Goal: Task Accomplishment & Management: Manage account settings

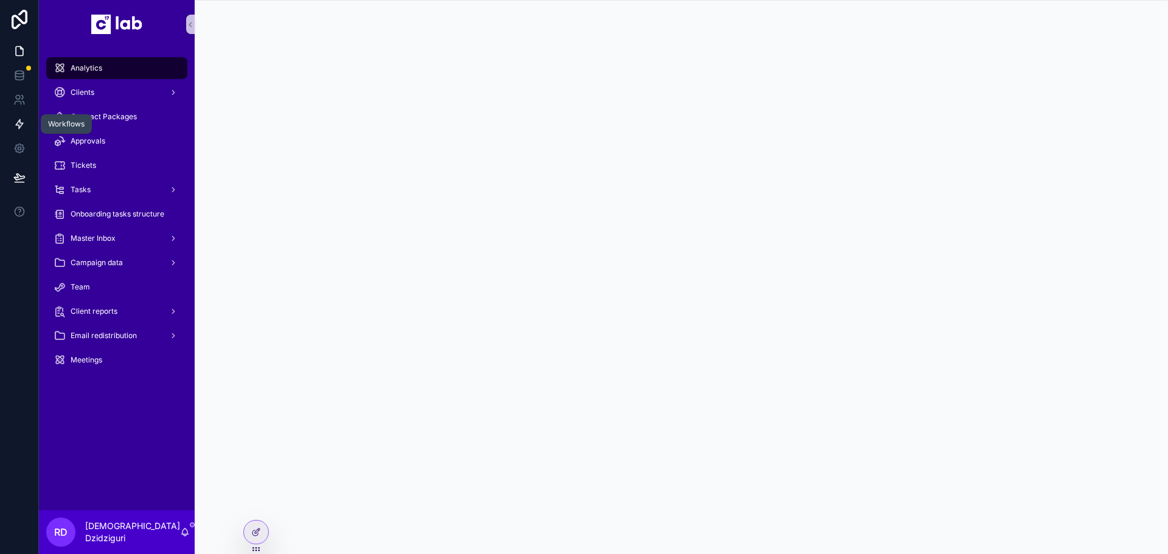
click at [22, 127] on icon at bounding box center [19, 124] width 12 height 12
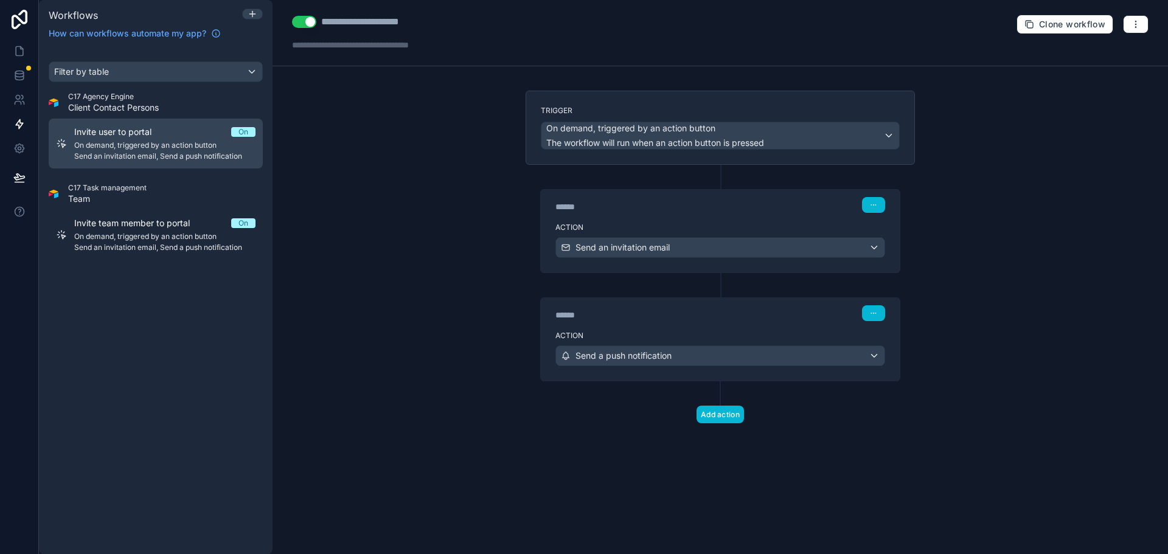
click at [155, 138] on span "Invite user to portal" at bounding box center [120, 132] width 92 height 12
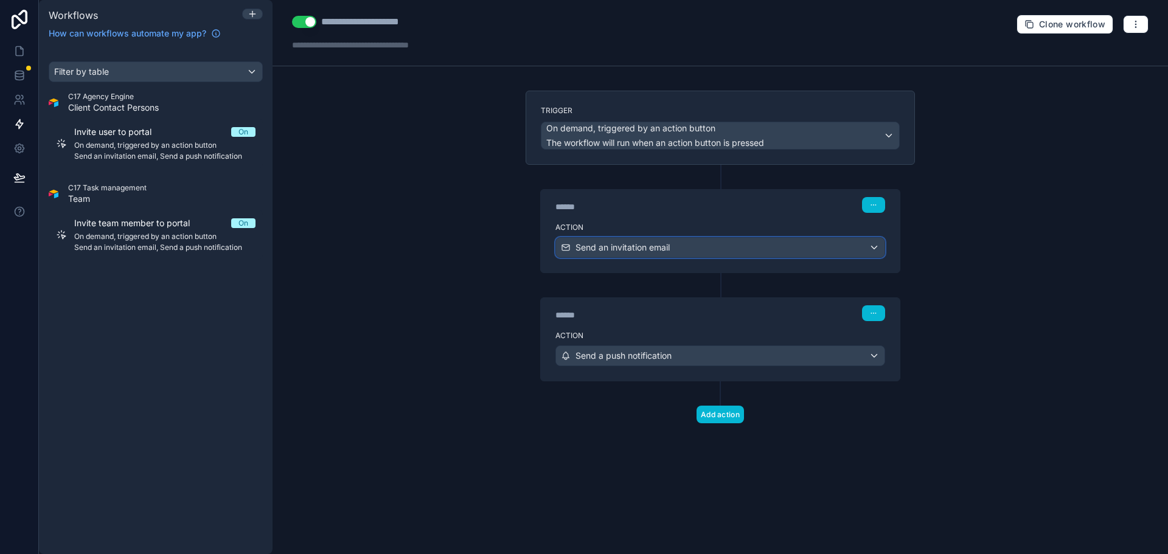
click at [665, 243] on span "Send an invitation email" at bounding box center [623, 248] width 94 height 12
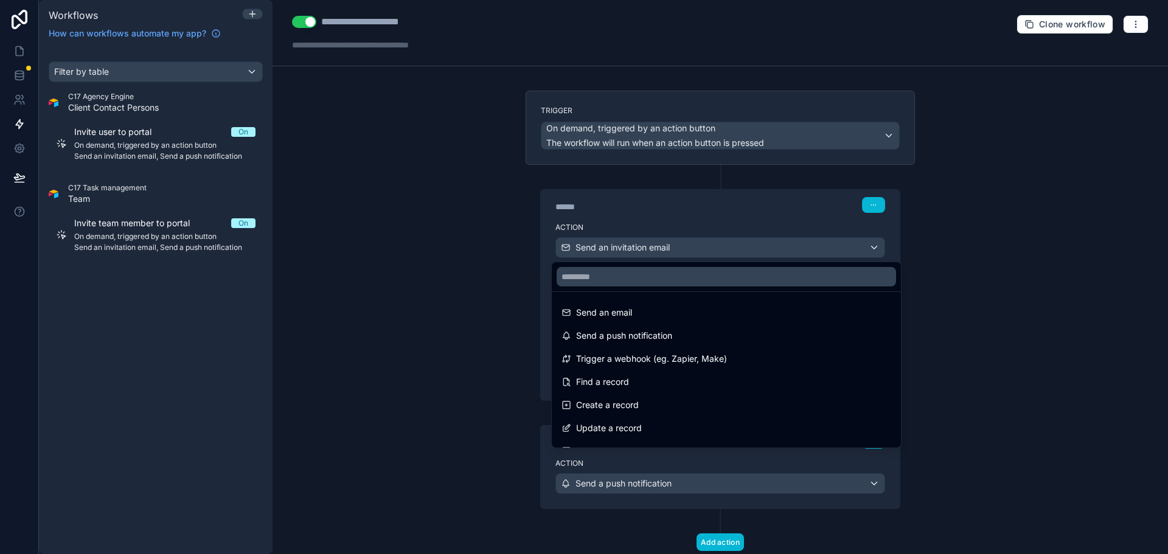
click at [665, 243] on div at bounding box center [584, 277] width 1168 height 554
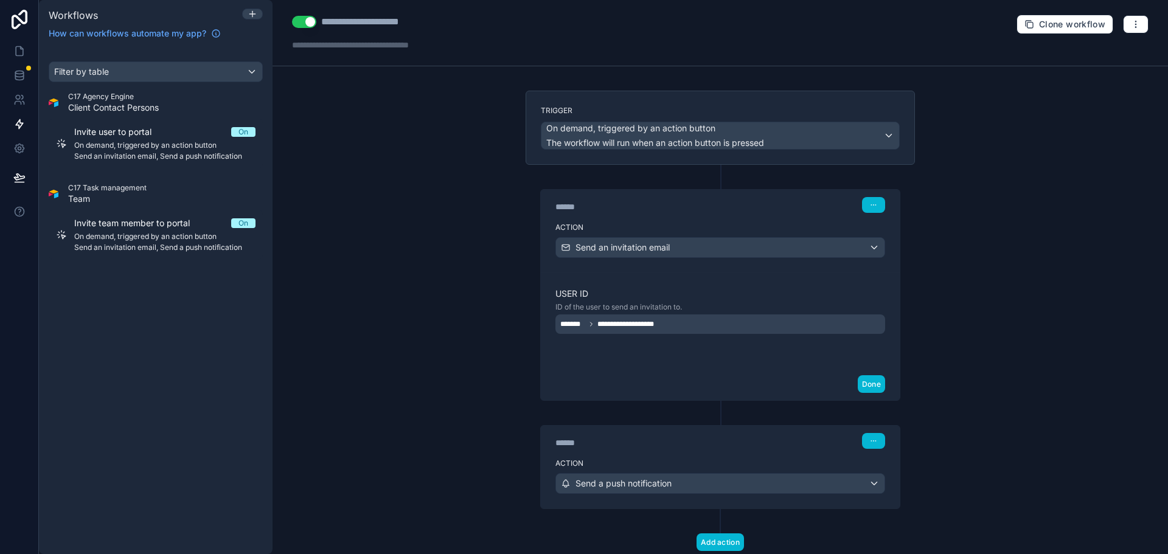
click at [633, 330] on div "**********" at bounding box center [610, 324] width 100 height 15
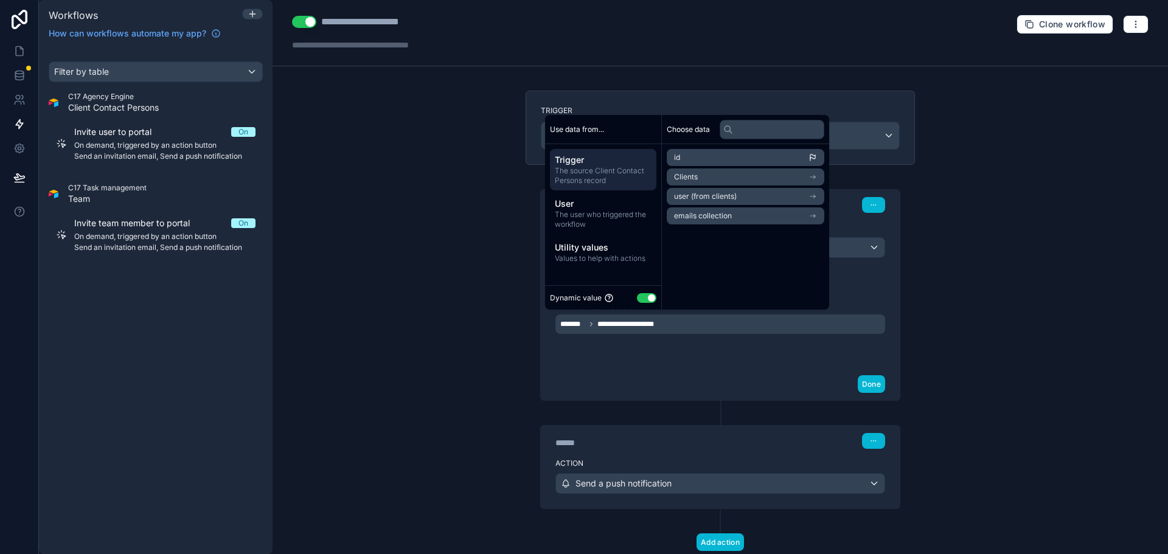
click at [453, 306] on div "**********" at bounding box center [721, 277] width 896 height 554
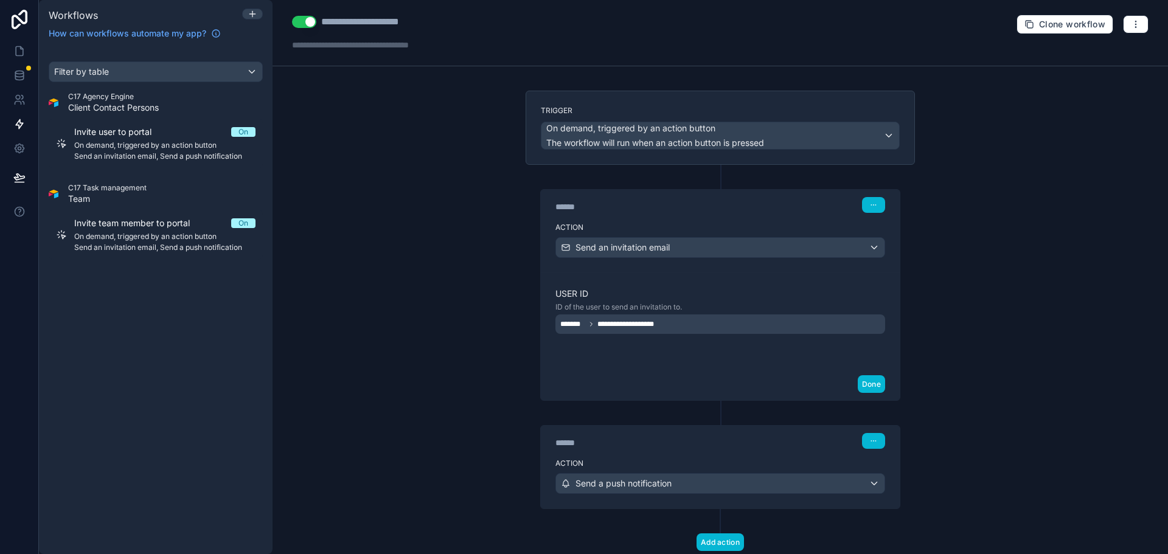
scroll to position [36, 0]
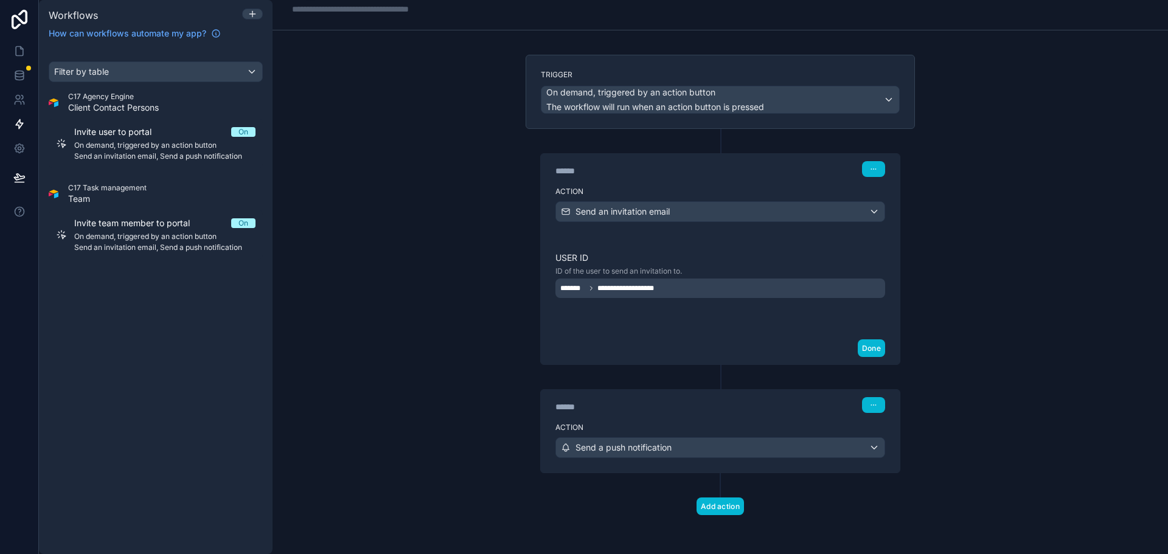
click at [823, 426] on label "Action" at bounding box center [721, 428] width 330 height 10
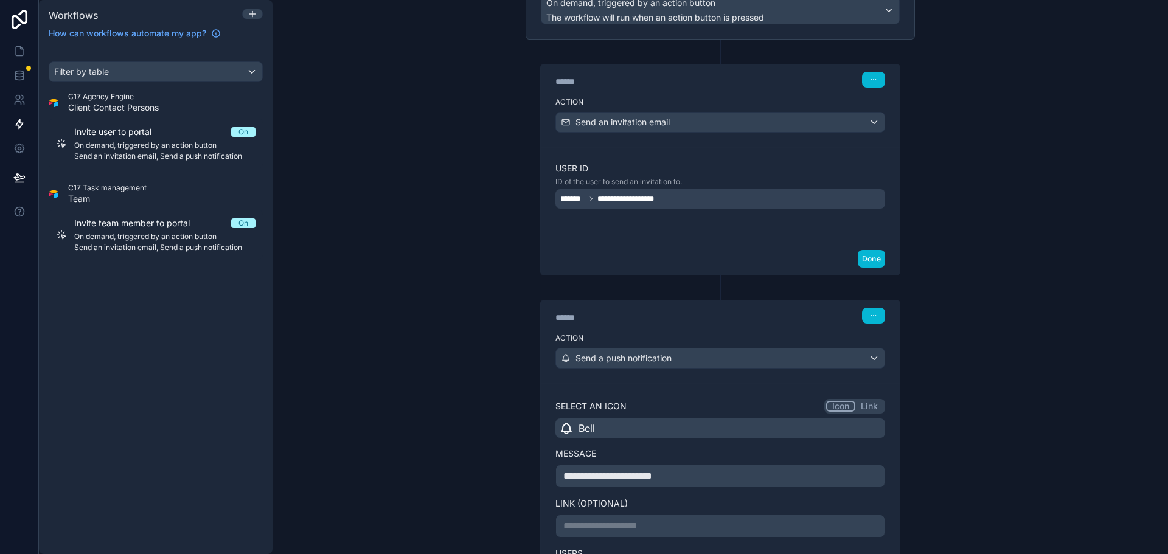
scroll to position [315, 0]
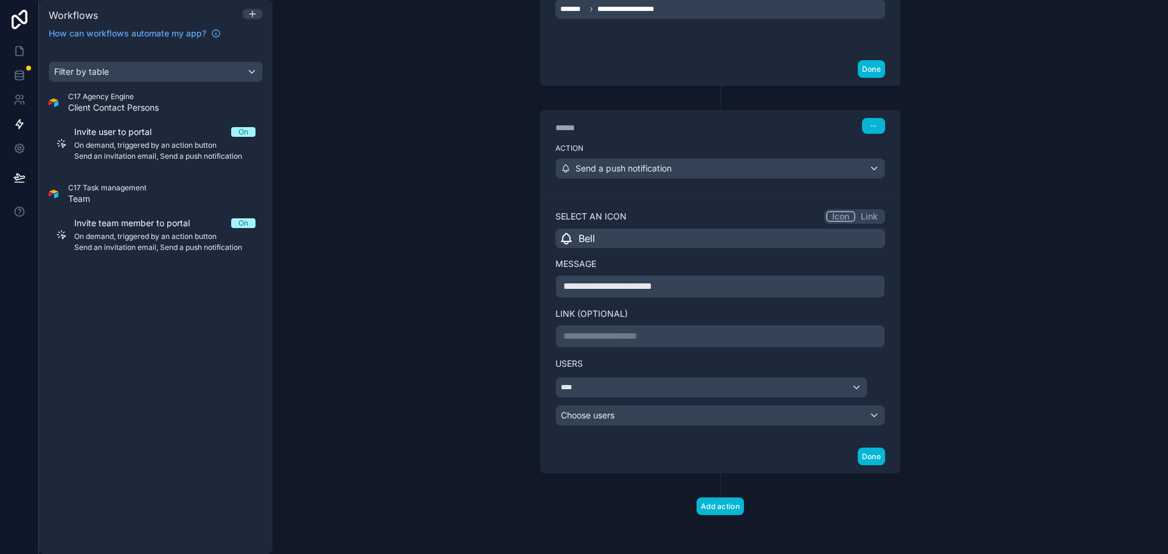
click at [628, 287] on span "**********" at bounding box center [608, 286] width 89 height 9
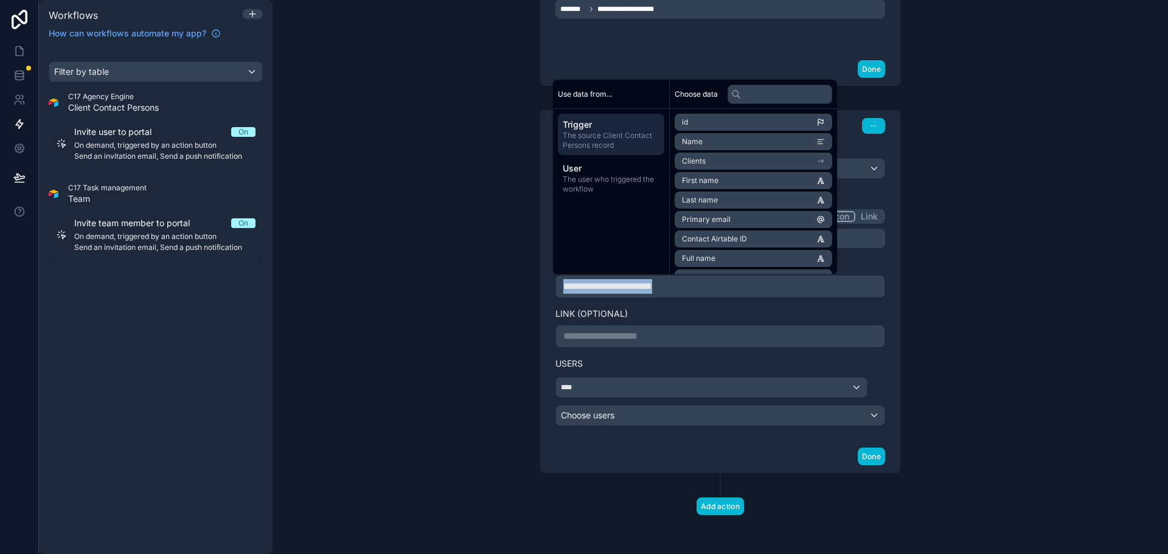
copy span "**********"
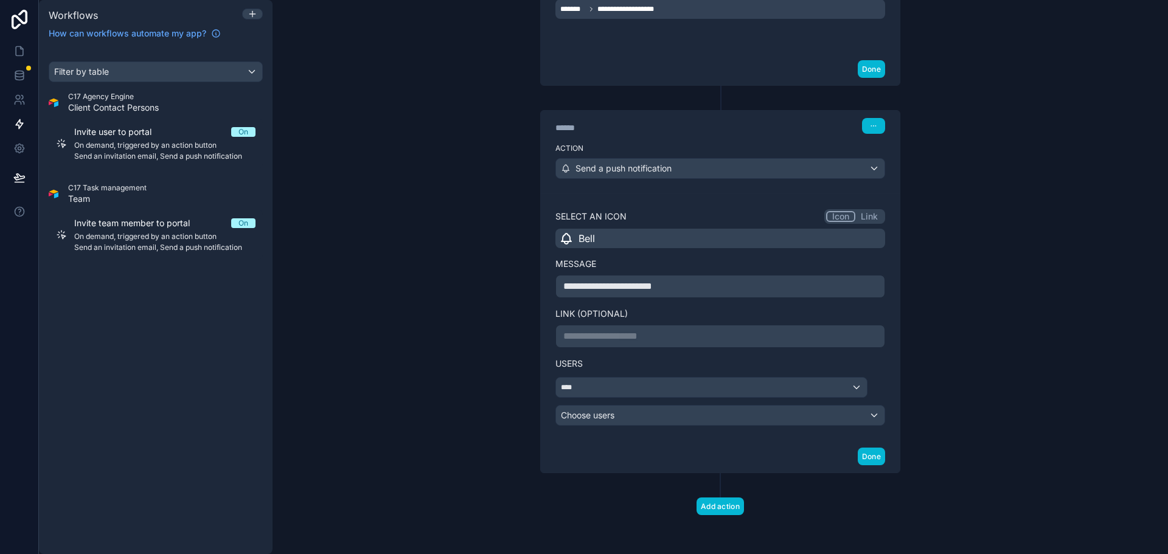
click at [1008, 196] on div "**********" at bounding box center [721, 277] width 896 height 554
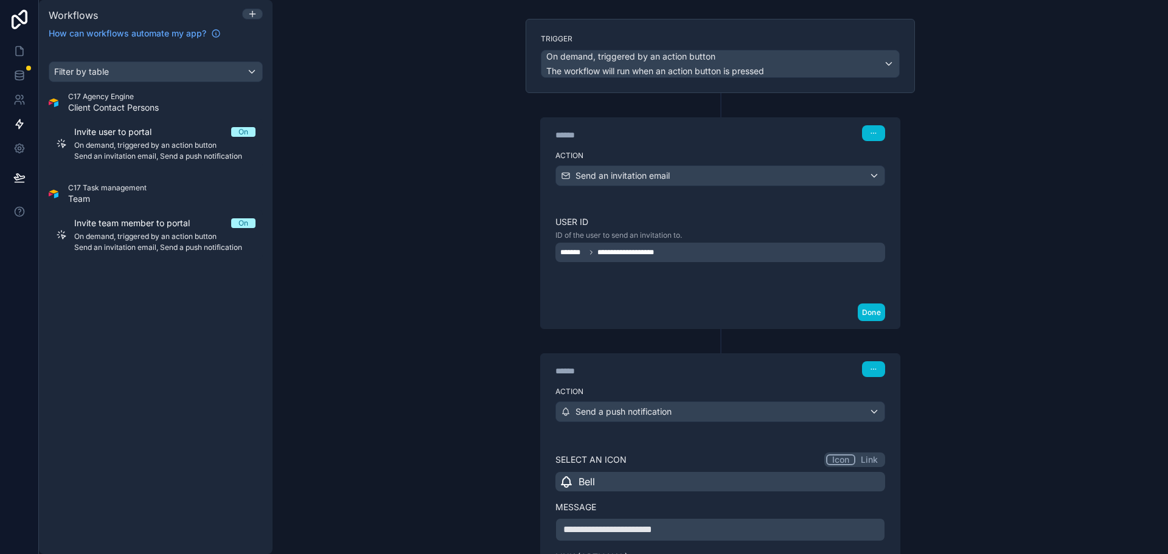
scroll to position [0, 0]
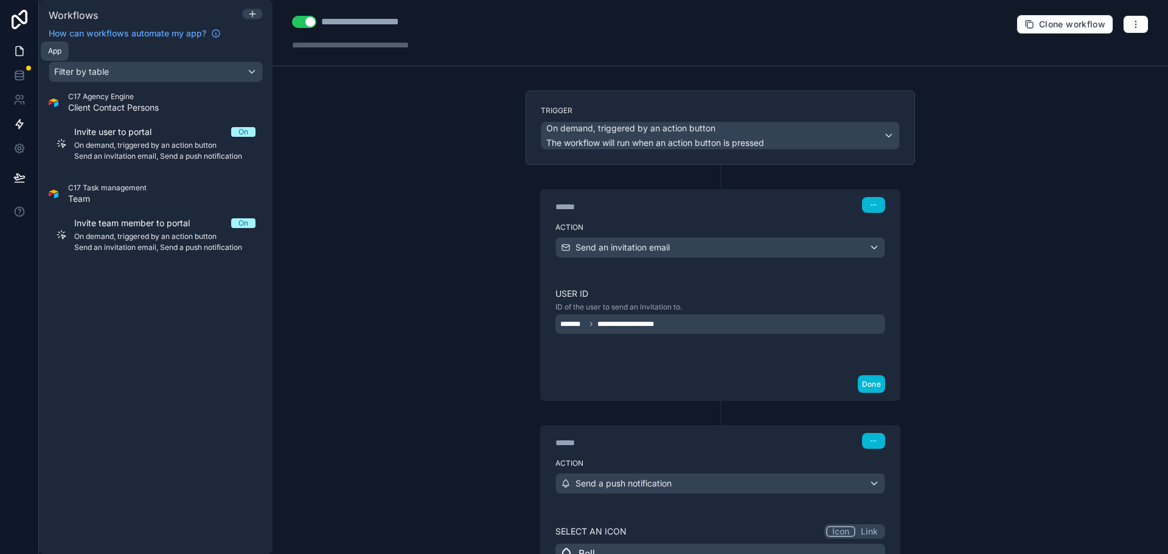
click at [16, 52] on icon at bounding box center [19, 51] width 12 height 12
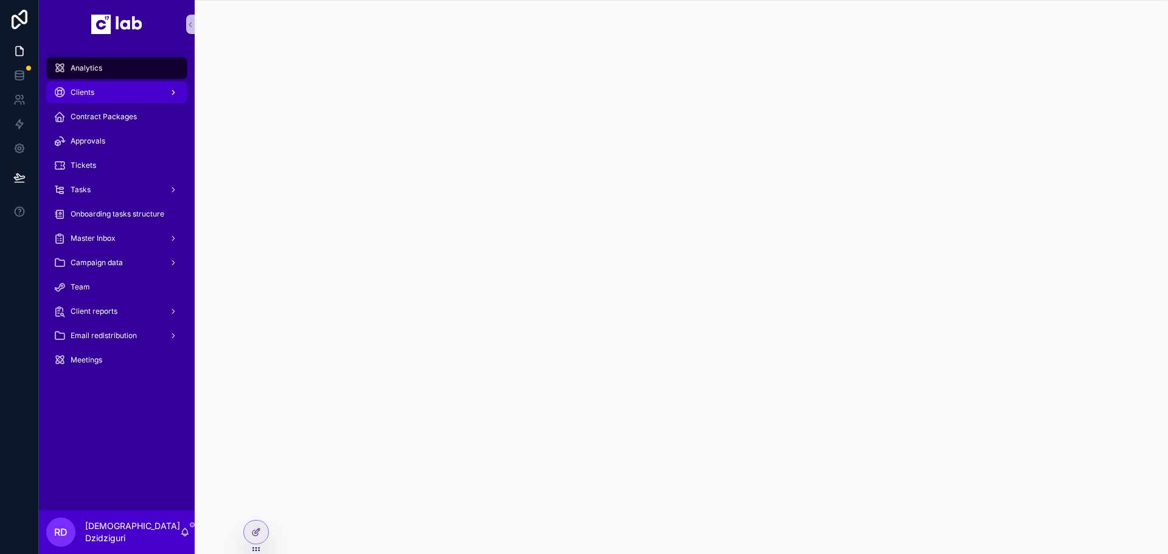
click at [101, 94] on div "Clients" at bounding box center [117, 92] width 127 height 19
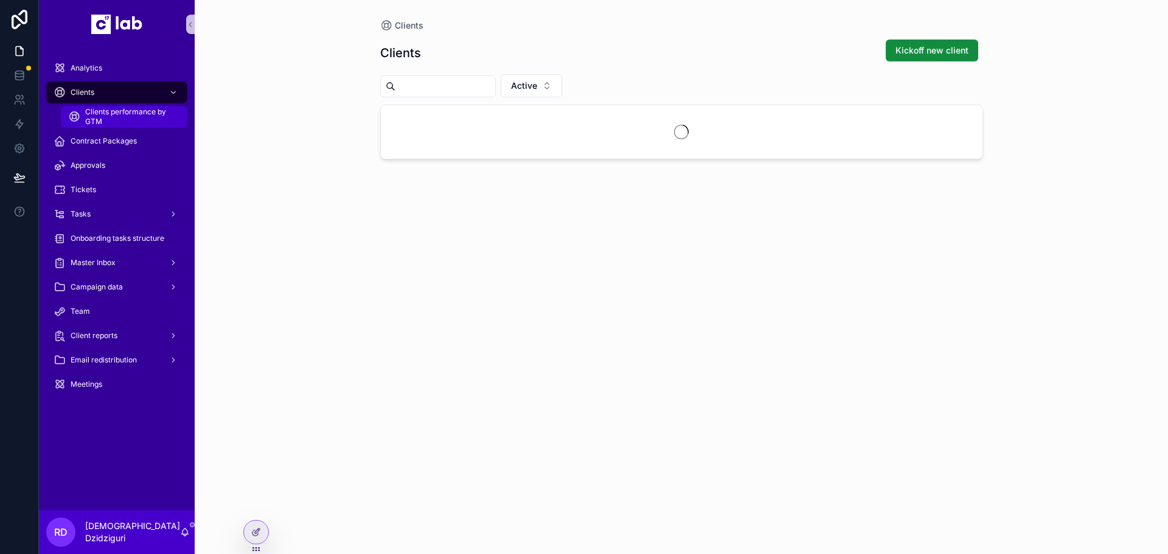
click at [102, 121] on span "Clients performance by GTM" at bounding box center [130, 116] width 90 height 19
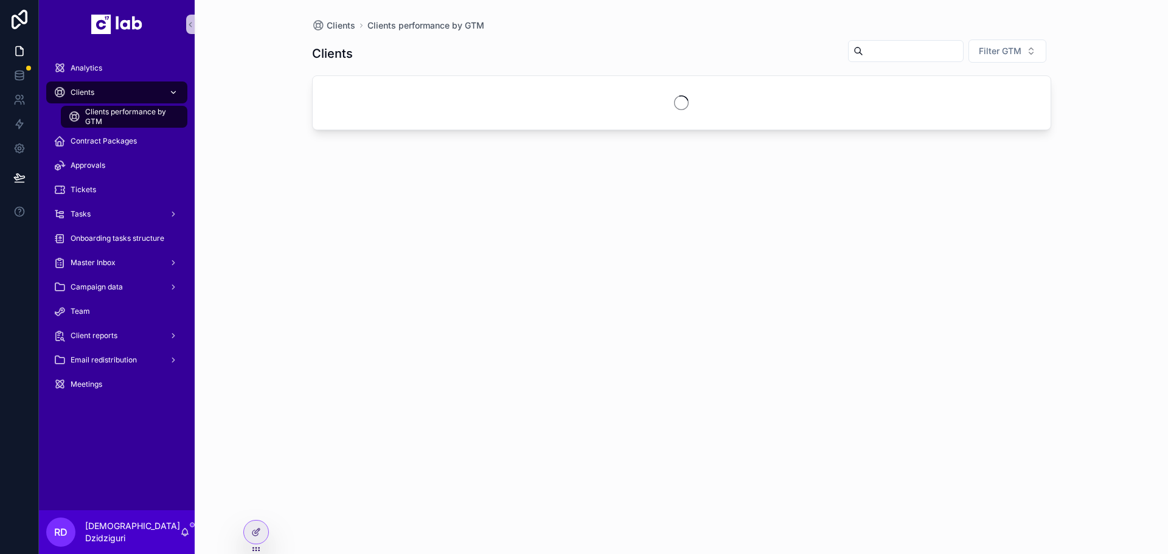
click at [104, 93] on div "Clients" at bounding box center [117, 92] width 127 height 19
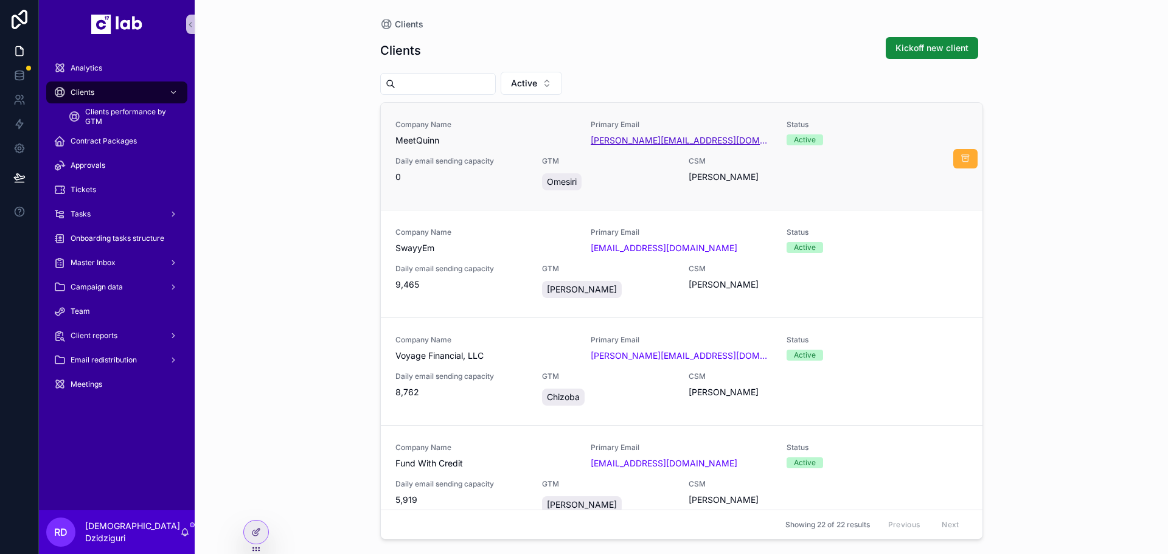
click at [619, 146] on link "[PERSON_NAME][EMAIL_ADDRESS][DOMAIN_NAME]" at bounding box center [681, 140] width 181 height 12
click at [633, 168] on div "GTM Omesiri" at bounding box center [608, 174] width 132 height 37
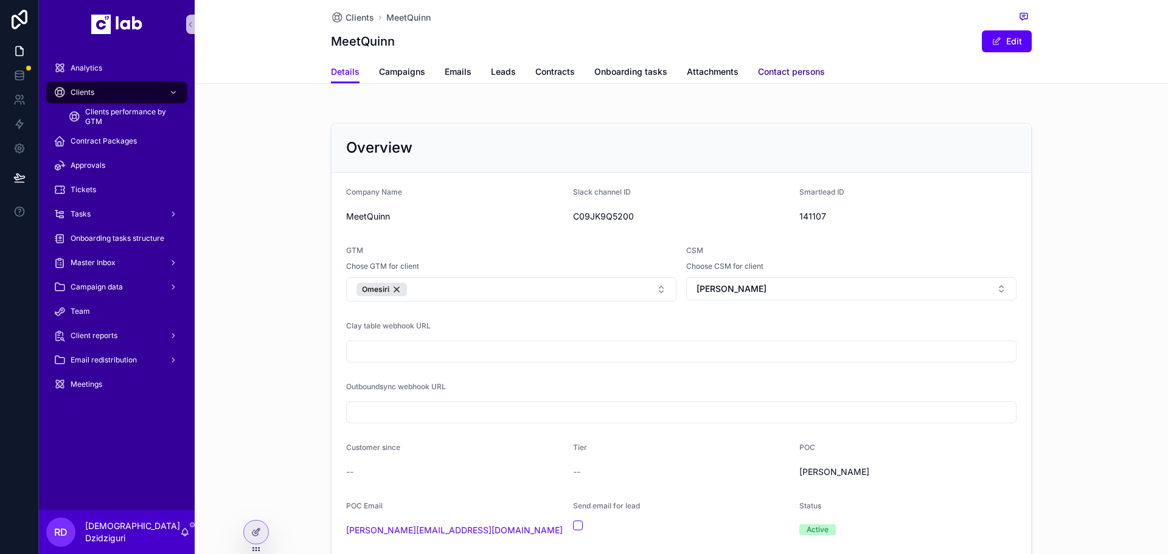
click at [787, 68] on span "Contact persons" at bounding box center [791, 72] width 67 height 12
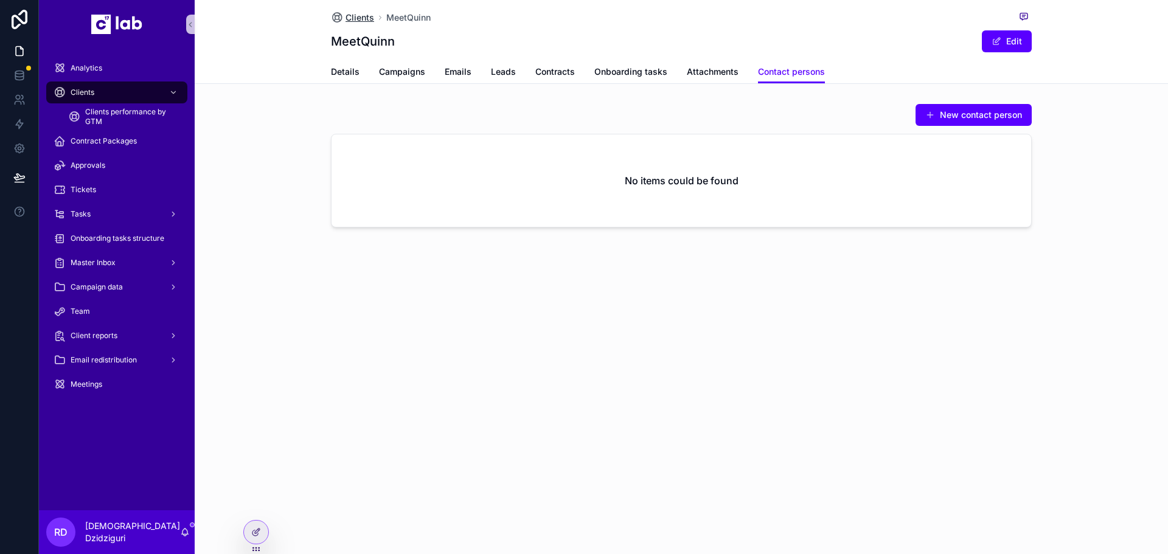
click at [349, 12] on span "Clients" at bounding box center [360, 18] width 29 height 12
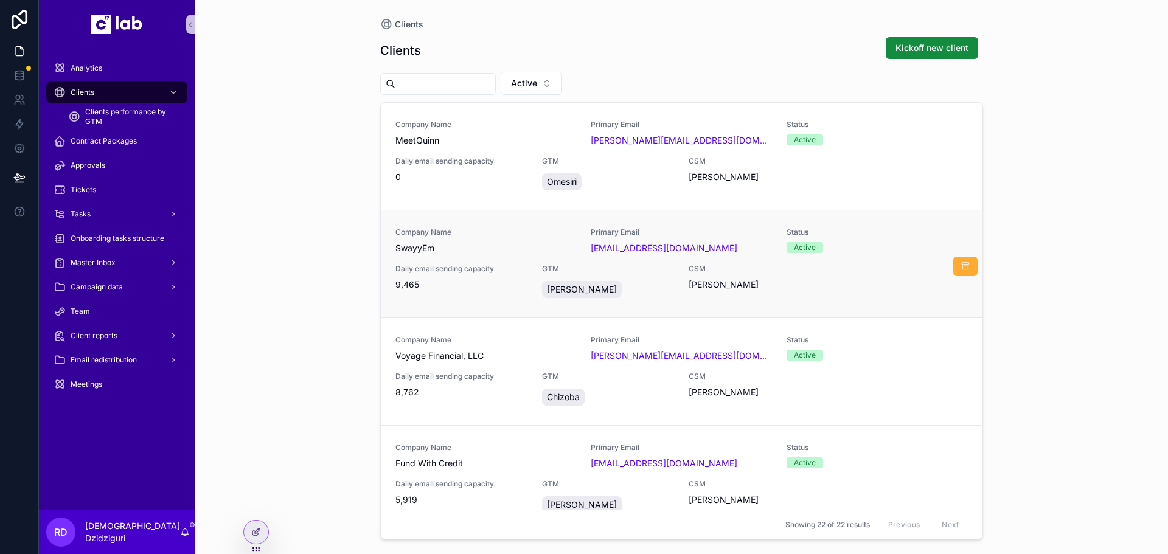
click at [469, 257] on div "Company Name SwayyEm Primary Email [EMAIL_ADDRESS][DOMAIN_NAME] Status Active D…" at bounding box center [682, 264] width 573 height 73
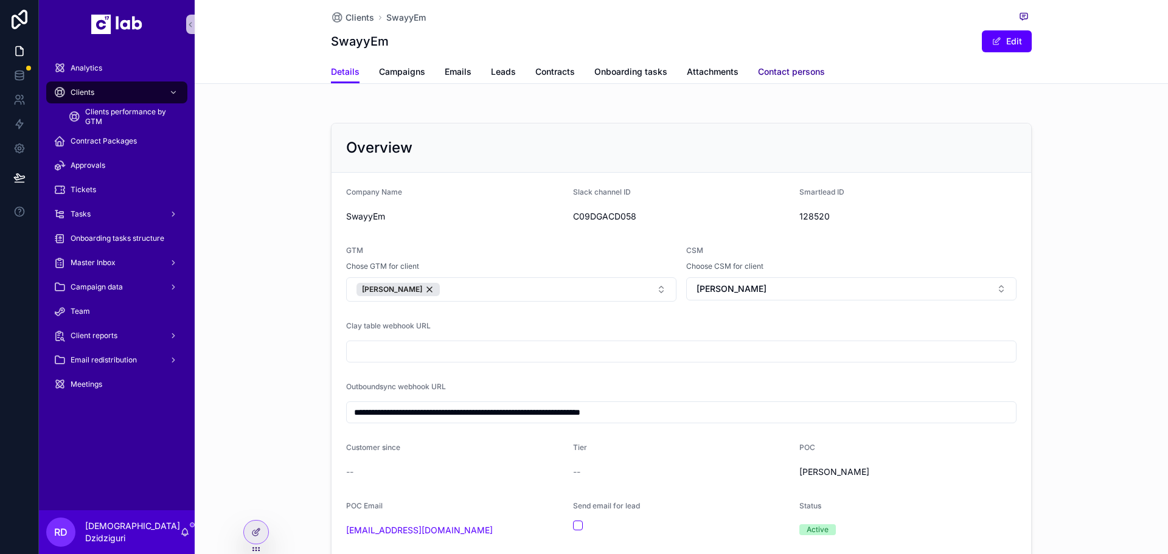
click at [761, 63] on link "Contact persons" at bounding box center [791, 73] width 67 height 24
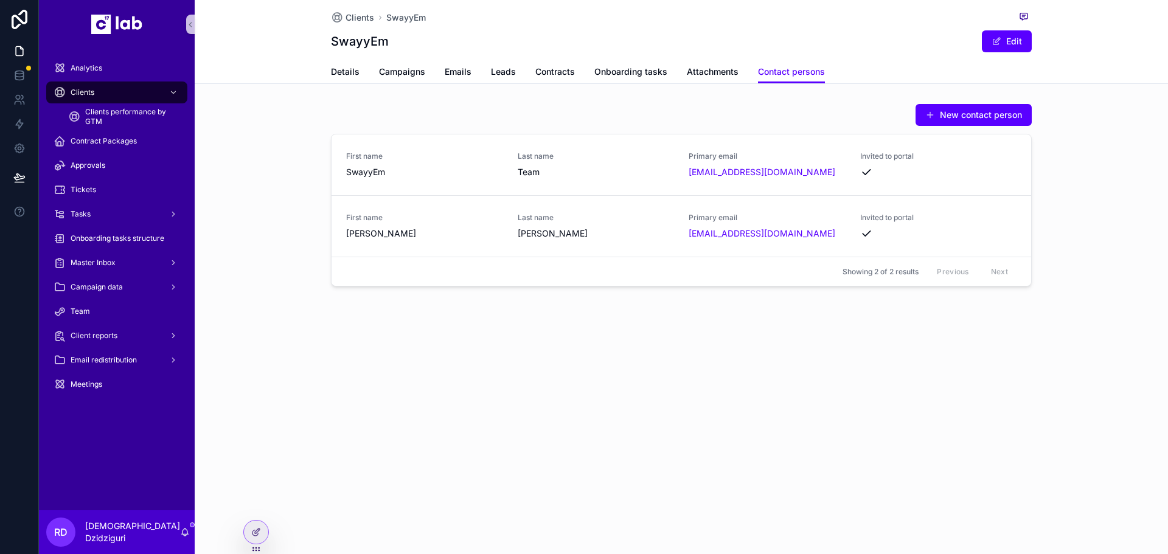
click at [1077, 161] on div "New contact person First name SwayyEm Last name Team Primary email [EMAIL_ADDRE…" at bounding box center [682, 195] width 974 height 193
click at [253, 537] on icon at bounding box center [256, 533] width 10 height 10
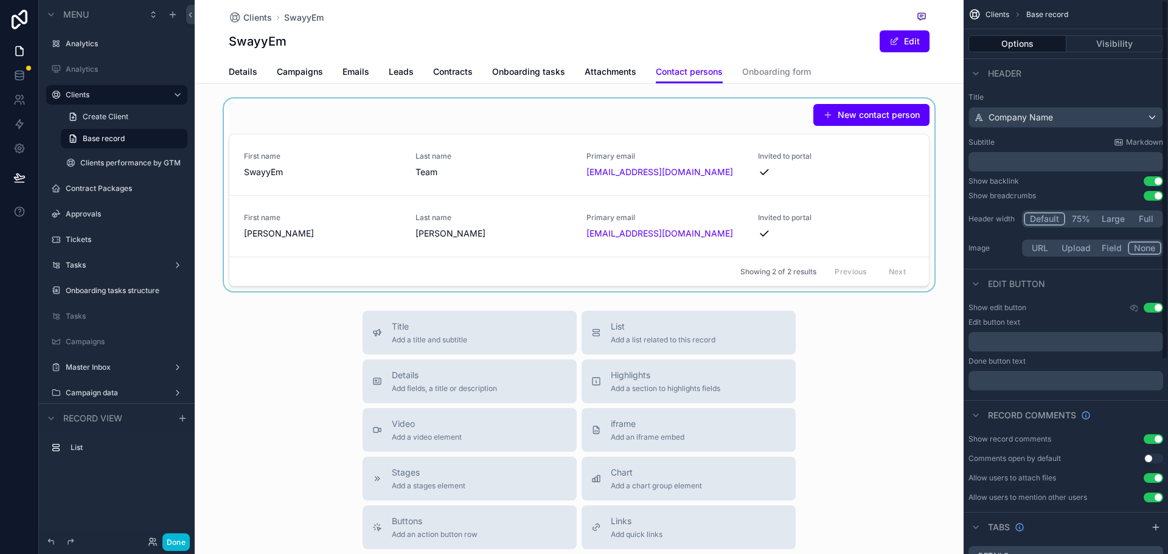
click at [829, 169] on div "scrollable content" at bounding box center [579, 195] width 769 height 193
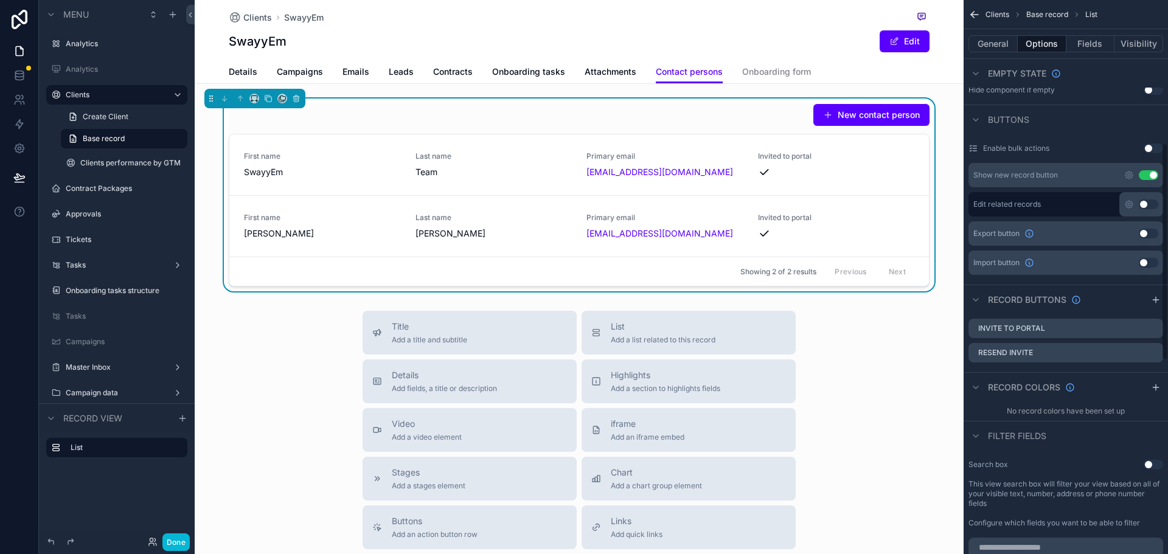
scroll to position [365, 0]
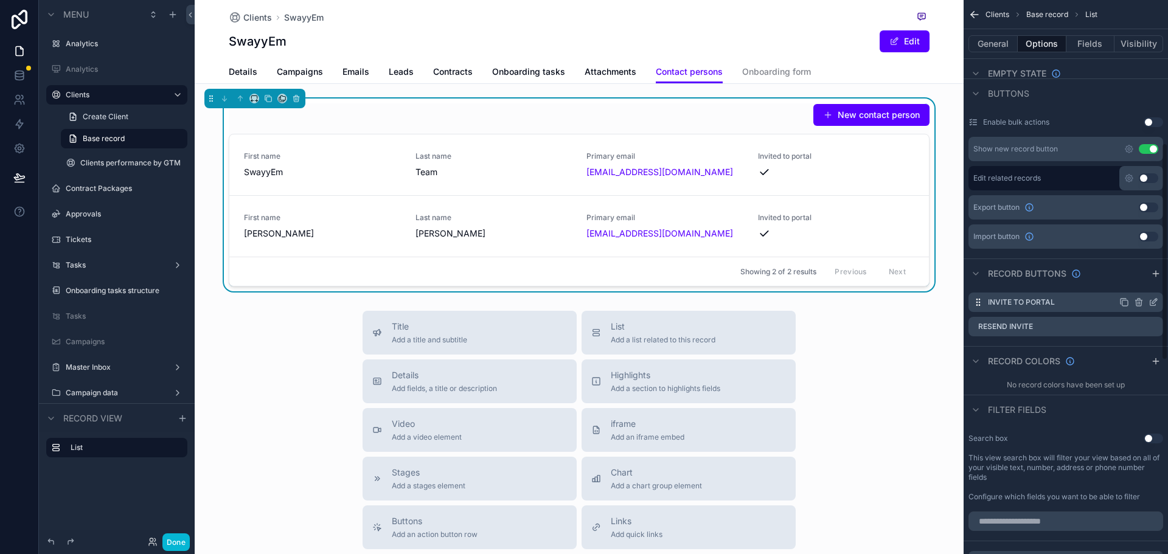
click at [1148, 299] on div "scrollable content" at bounding box center [1139, 303] width 39 height 10
click at [1154, 301] on icon "scrollable content" at bounding box center [1154, 303] width 10 height 10
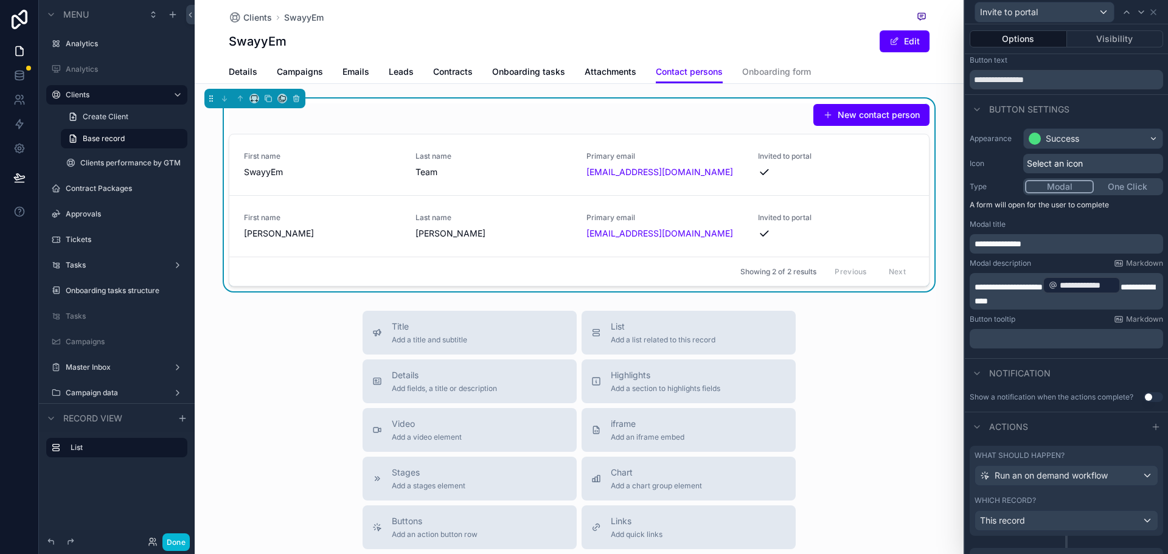
scroll to position [27, 0]
drag, startPoint x: 1039, startPoint y: 304, endPoint x: 950, endPoint y: 279, distance: 92.3
click at [950, 279] on div "**********" at bounding box center [584, 277] width 1168 height 554
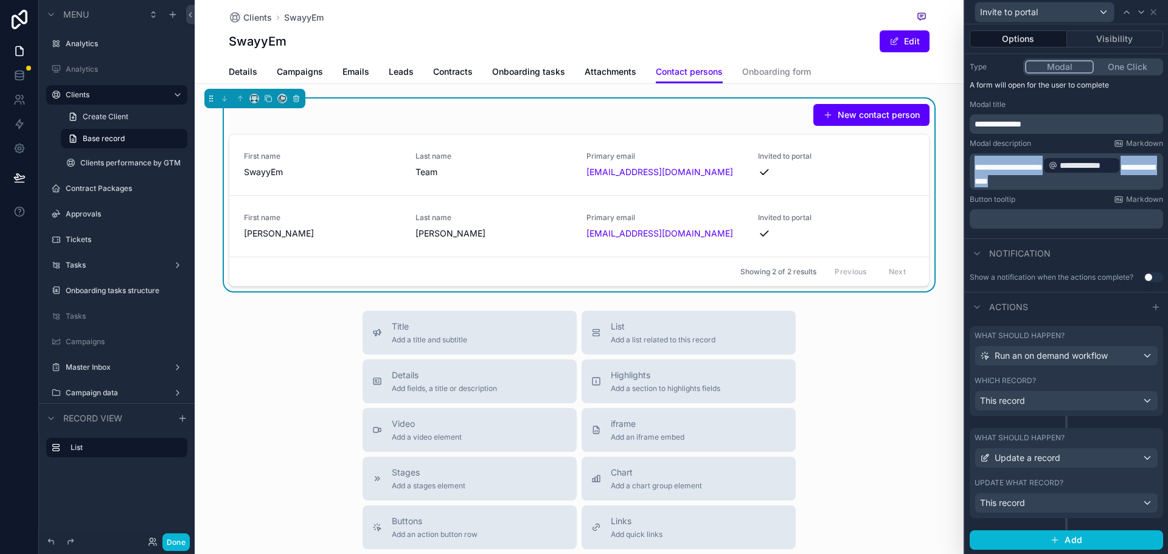
scroll to position [148, 0]
